Goal: Transaction & Acquisition: Register for event/course

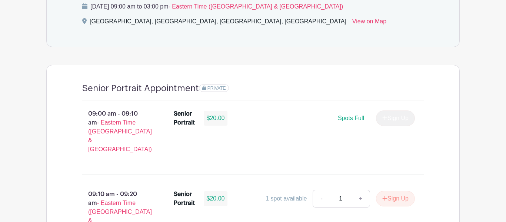
scroll to position [459, 0]
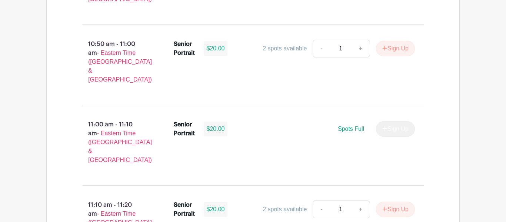
scroll to position [1408, 0]
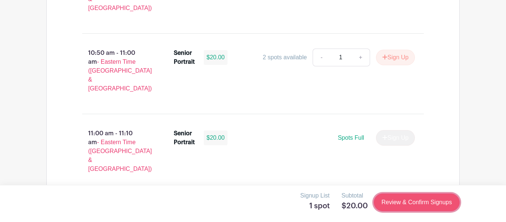
click at [415, 202] on link "Review & Confirm Signups" at bounding box center [417, 203] width 86 height 18
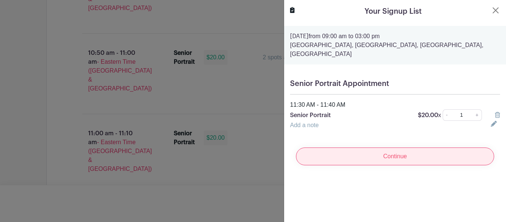
click at [404, 156] on input "Continue" at bounding box center [395, 157] width 198 height 18
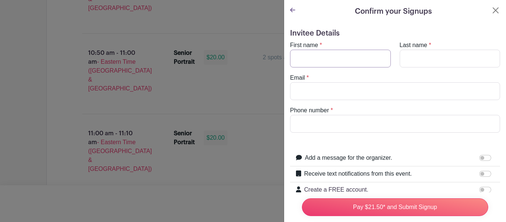
click at [326, 52] on input "First name" at bounding box center [340, 59] width 101 height 18
type input "[PERSON_NAME]"
type input "[EMAIL_ADDRESS][DOMAIN_NAME]"
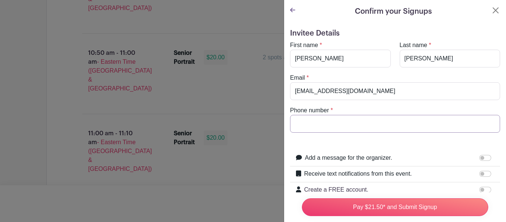
type input "8643774409"
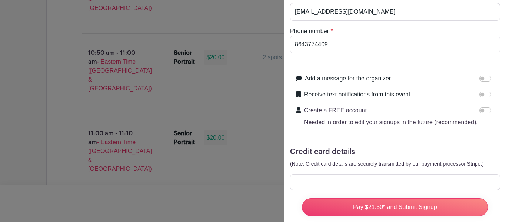
scroll to position [95, 0]
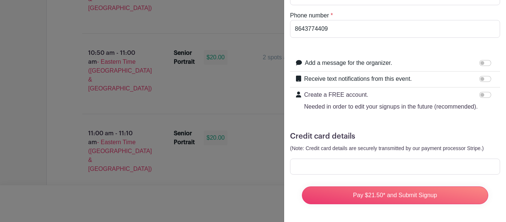
click at [342, 161] on div at bounding box center [395, 167] width 210 height 16
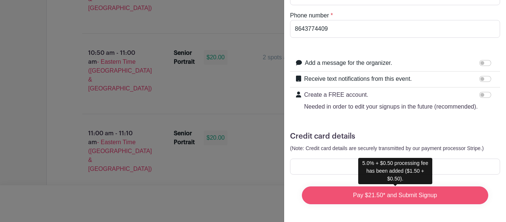
click at [410, 189] on input "Pay $21.50* and Submit Signup" at bounding box center [395, 195] width 186 height 18
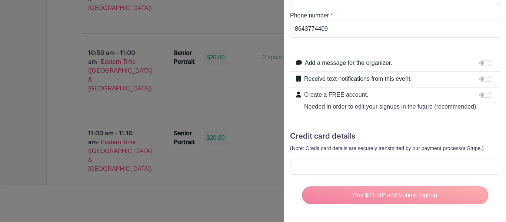
click at [388, 194] on div "Pay $21.50* and Submit Signup" at bounding box center [395, 196] width 198 height 30
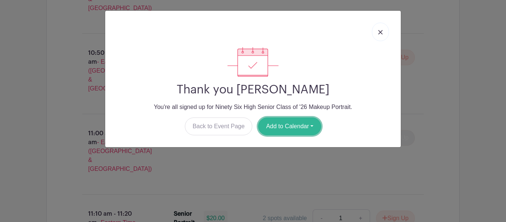
click at [286, 124] on button "Add to Calendar" at bounding box center [289, 127] width 63 height 18
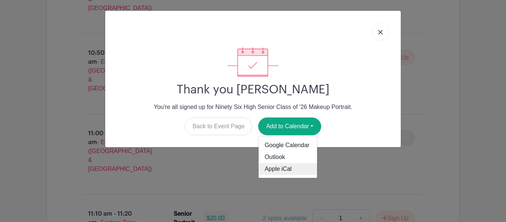
click at [287, 167] on link "Apple iCal" at bounding box center [288, 169] width 59 height 12
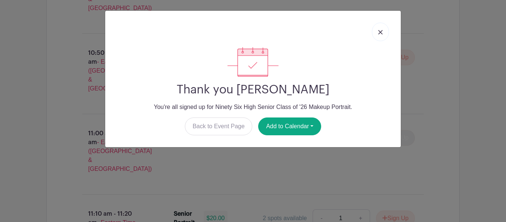
click at [380, 34] on img at bounding box center [381, 32] width 4 height 4
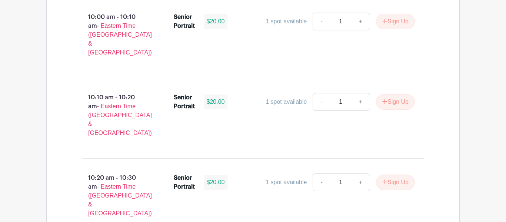
scroll to position [1031, 0]
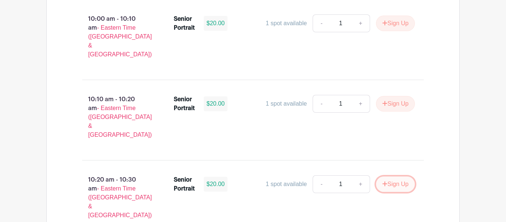
click at [389, 176] on button "Sign Up" at bounding box center [395, 184] width 39 height 16
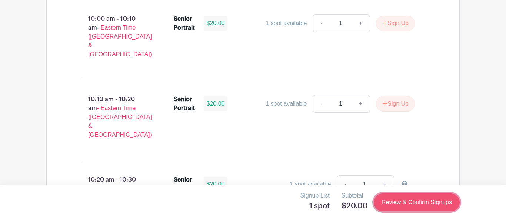
click at [434, 202] on link "Review & Confirm Signups" at bounding box center [417, 203] width 86 height 18
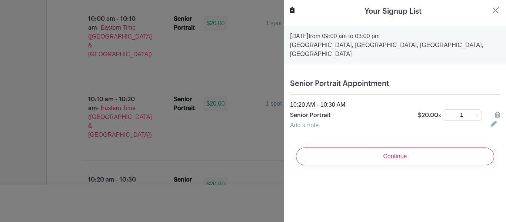
click at [495, 17] on div "Your Signup List" at bounding box center [395, 11] width 210 height 11
click at [495, 14] on button "Close" at bounding box center [496, 10] width 9 height 9
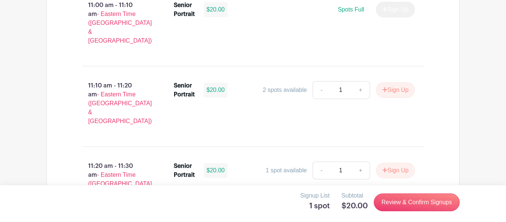
scroll to position [1534, 0]
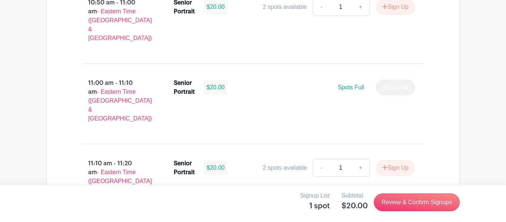
scroll to position [1447, 0]
